Goal: Information Seeking & Learning: Learn about a topic

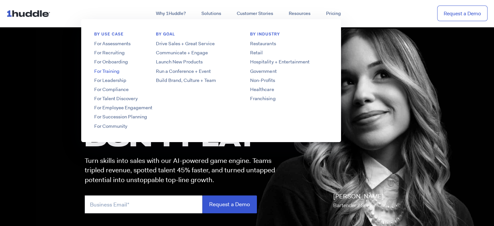
click at [110, 71] on link "For Training" at bounding box center [133, 71] width 104 height 7
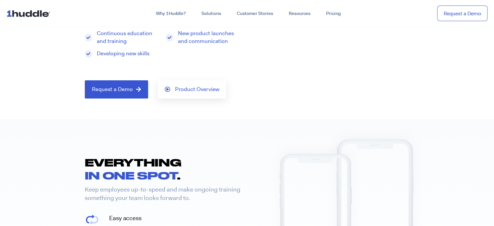
scroll to position [130, 0]
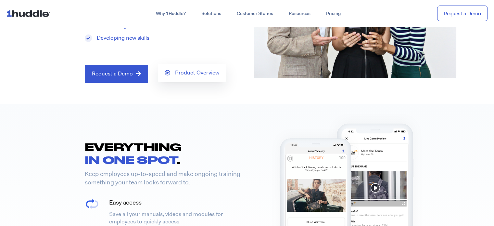
click at [193, 74] on span "Product Overview" at bounding box center [197, 73] width 44 height 6
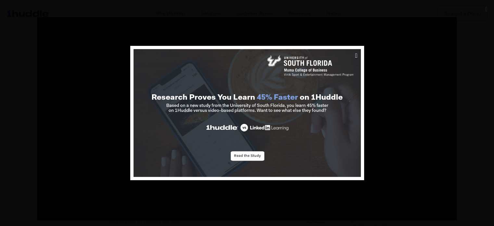
click at [355, 55] on icon "Close" at bounding box center [356, 55] width 2 height 6
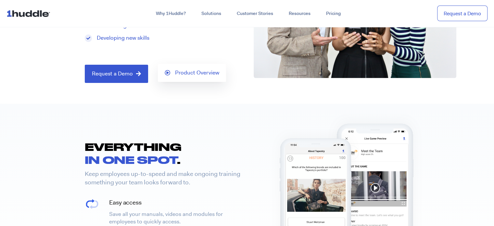
click at [178, 70] on span "Product Overview" at bounding box center [197, 73] width 44 height 6
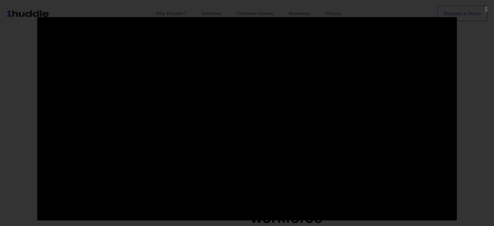
scroll to position [357, 0]
